Goal: Information Seeking & Learning: Learn about a topic

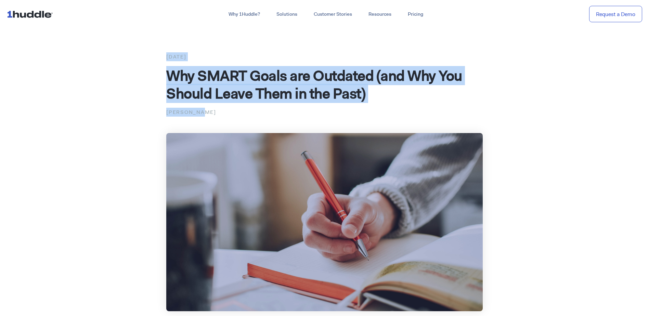
drag, startPoint x: 167, startPoint y: 55, endPoint x: 386, endPoint y: 103, distance: 224.5
copy div "[DATE] Why SMART Goals are Outdated (and Why You Should Leave Them in the Past)…"
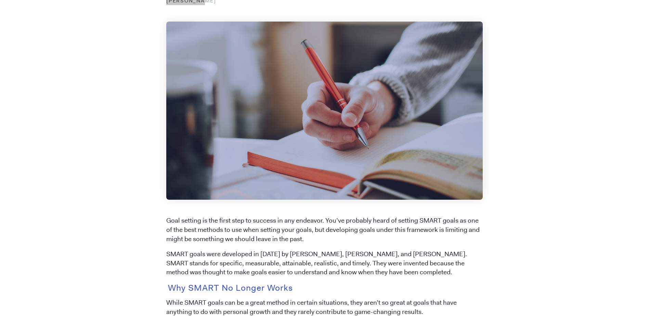
scroll to position [228, 0]
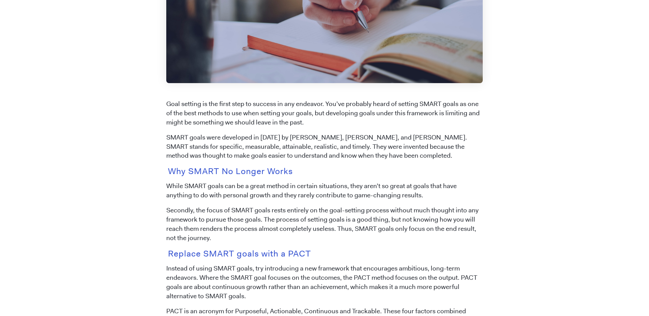
click at [228, 170] on mark "Why SMART No Longer Works" at bounding box center [230, 171] width 128 height 15
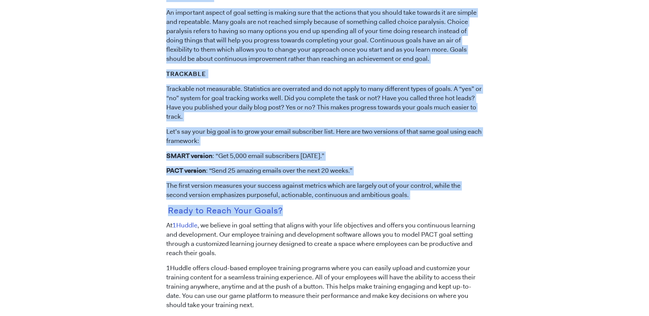
scroll to position [684, 0]
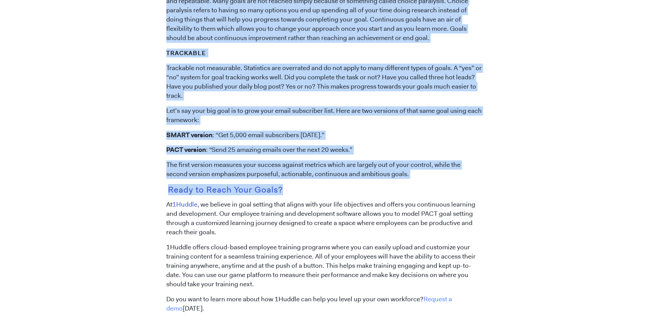
drag, startPoint x: 167, startPoint y: 103, endPoint x: 392, endPoint y: 176, distance: 236.4
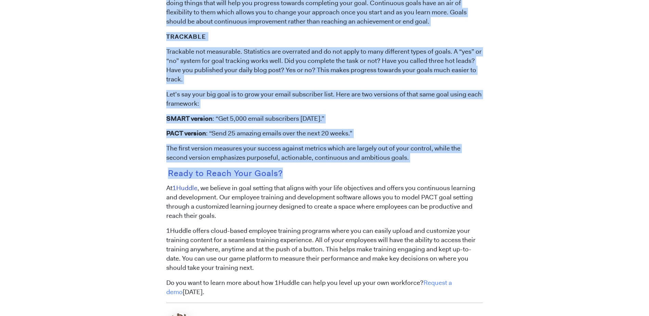
scroll to position [547, 0]
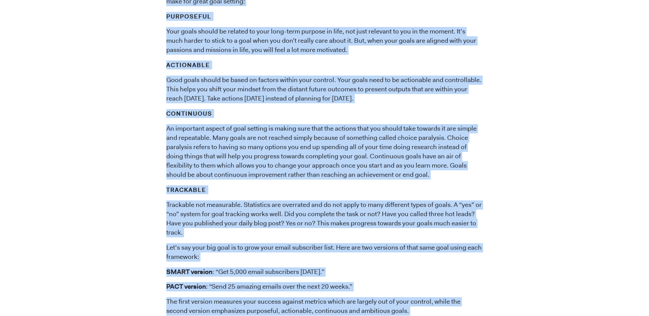
copy span "Lore ipsumdo si ame conse adip el seddoei te inc utlabore. Etd’ma aliquaen admi…"
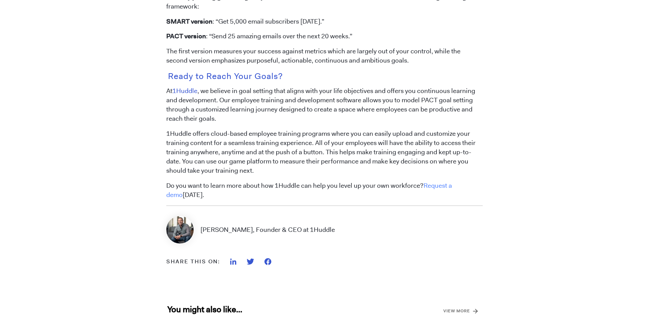
scroll to position [639, 0]
